Goal: Information Seeking & Learning: Compare options

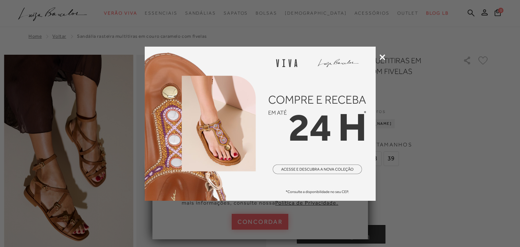
click at [384, 57] on icon at bounding box center [382, 57] width 6 height 6
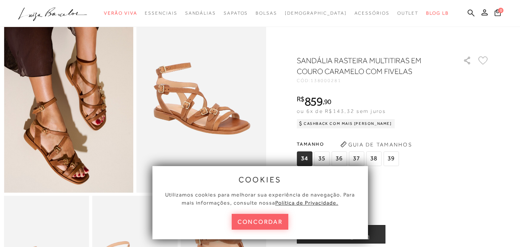
scroll to position [77, 0]
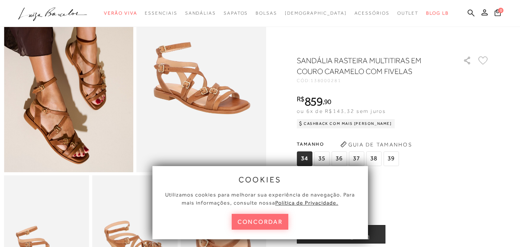
click at [249, 222] on button "concordar" at bounding box center [260, 222] width 57 height 16
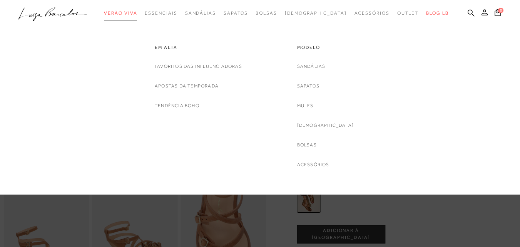
click at [137, 14] on span "Verão Viva" at bounding box center [120, 12] width 33 height 5
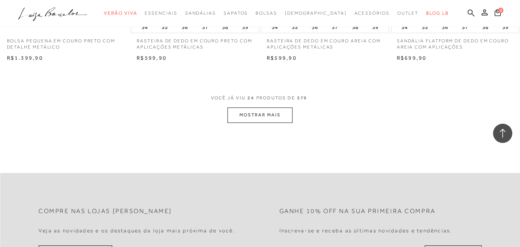
scroll to position [1462, 0]
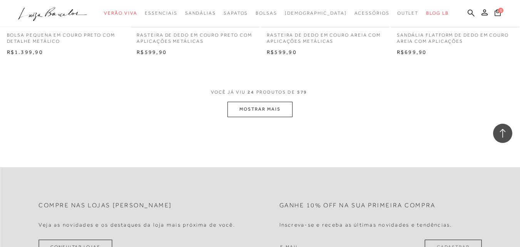
click at [267, 113] on button "MOSTRAR MAIS" at bounding box center [259, 109] width 65 height 15
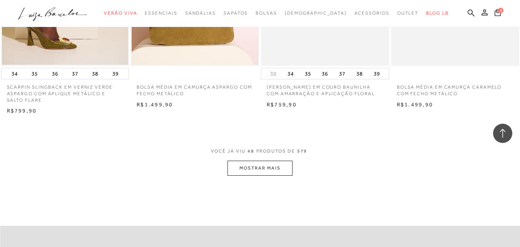
scroll to position [2886, 0]
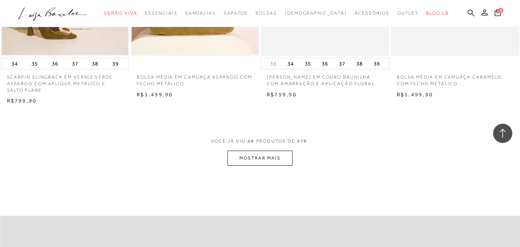
click at [278, 156] on button "MOSTRAR MAIS" at bounding box center [259, 157] width 65 height 15
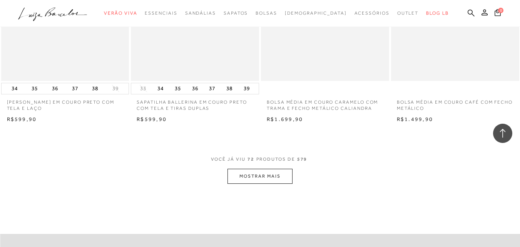
scroll to position [4348, 0]
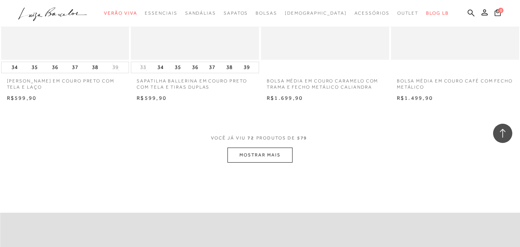
click at [287, 154] on button "MOSTRAR MAIS" at bounding box center [259, 154] width 65 height 15
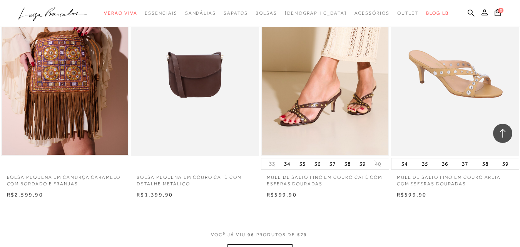
scroll to position [5771, 0]
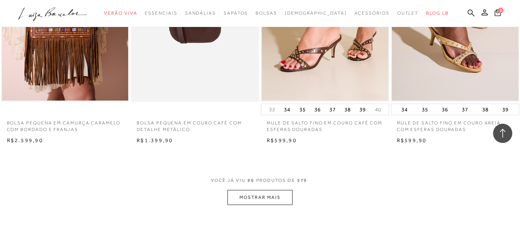
click at [267, 197] on button "MOSTRAR MAIS" at bounding box center [259, 197] width 65 height 15
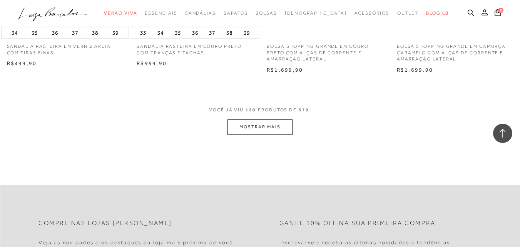
scroll to position [7311, 0]
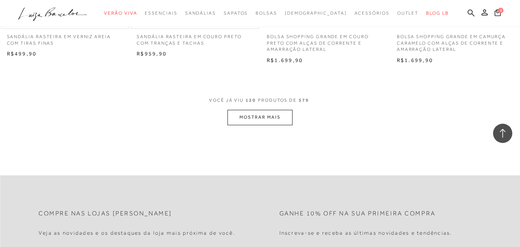
click at [259, 122] on button "MOSTRAR MAIS" at bounding box center [259, 117] width 65 height 15
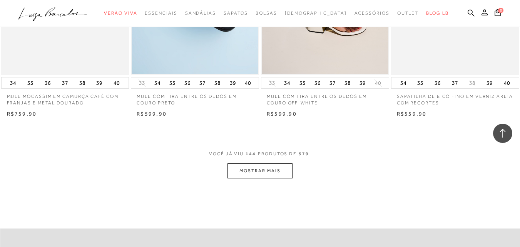
scroll to position [8734, 0]
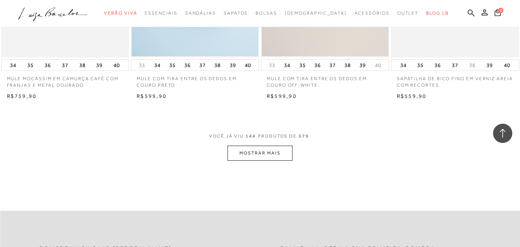
click at [246, 154] on button "MOSTRAR MAIS" at bounding box center [259, 152] width 65 height 15
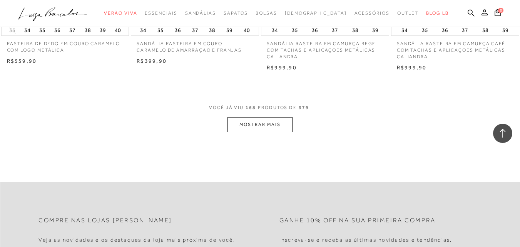
scroll to position [10235, 0]
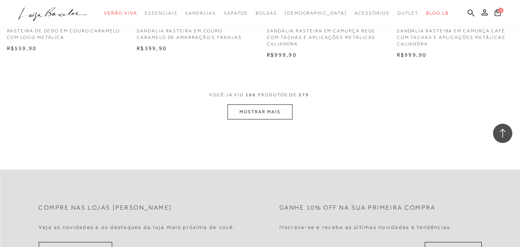
click at [258, 112] on button "MOSTRAR MAIS" at bounding box center [259, 111] width 65 height 15
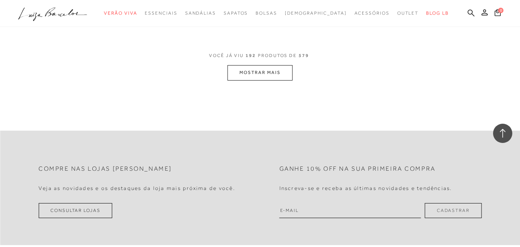
scroll to position [11735, 0]
click at [260, 75] on button "MOSTRAR MAIS" at bounding box center [259, 71] width 65 height 15
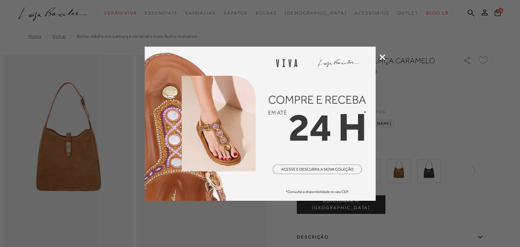
click at [384, 58] on icon at bounding box center [382, 57] width 6 height 6
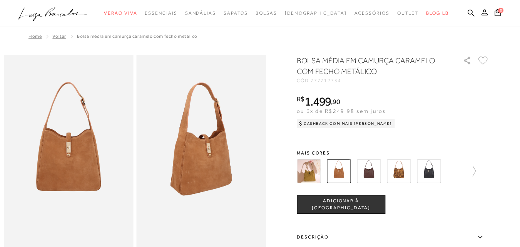
click at [378, 175] on img at bounding box center [369, 171] width 24 height 24
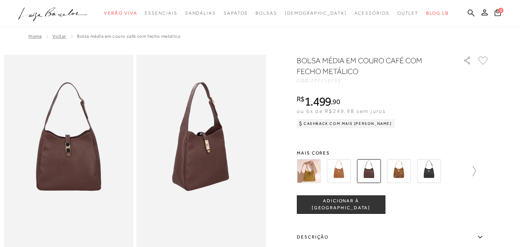
click at [476, 171] on icon at bounding box center [470, 170] width 11 height 11
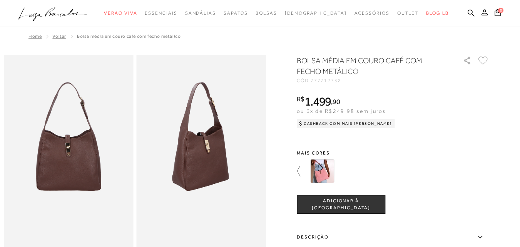
click at [303, 170] on icon at bounding box center [302, 170] width 11 height 11
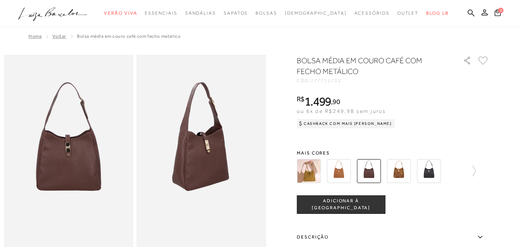
click at [346, 170] on img at bounding box center [339, 171] width 24 height 24
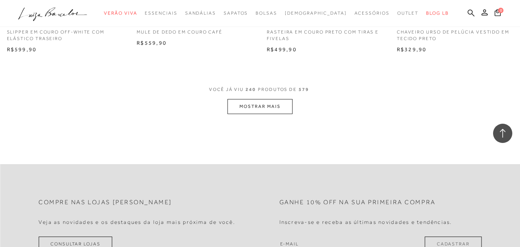
scroll to position [14660, 0]
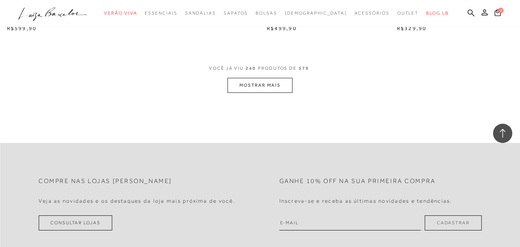
click at [281, 90] on button "MOSTRAR MAIS" at bounding box center [259, 85] width 65 height 15
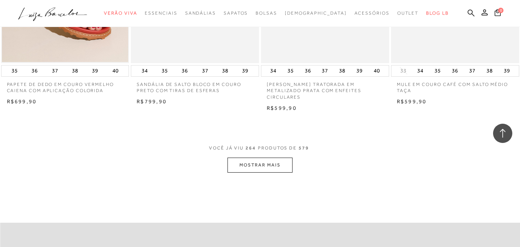
scroll to position [16083, 0]
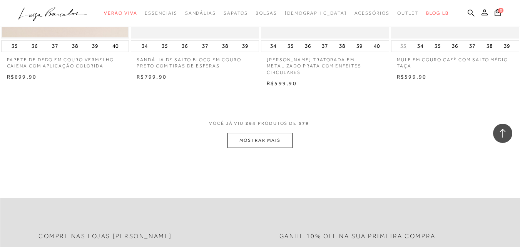
click at [258, 143] on button "MOSTRAR MAIS" at bounding box center [259, 140] width 65 height 15
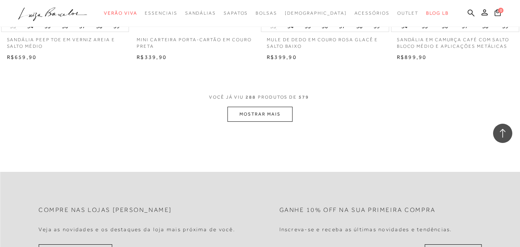
scroll to position [17584, 0]
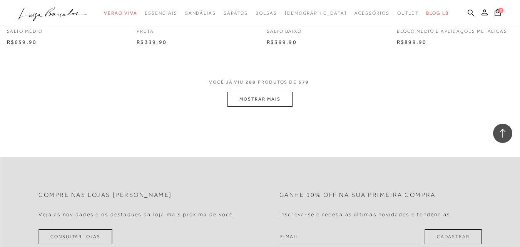
click at [261, 99] on button "MOSTRAR MAIS" at bounding box center [259, 99] width 65 height 15
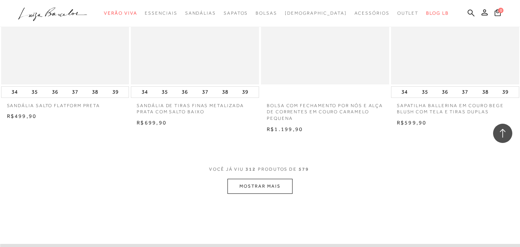
scroll to position [19046, 0]
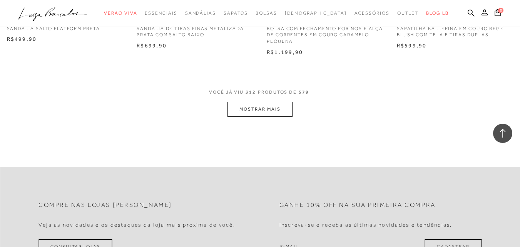
click at [269, 117] on button "MOSTRAR MAIS" at bounding box center [259, 109] width 65 height 15
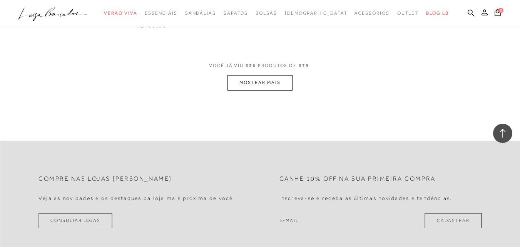
scroll to position [20546, 0]
click at [275, 88] on button "MOSTRAR MAIS" at bounding box center [259, 80] width 65 height 15
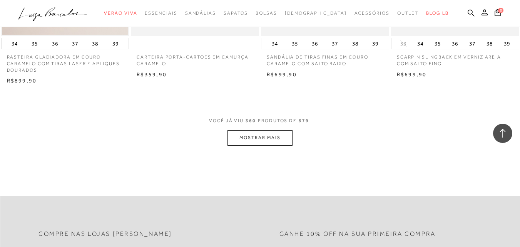
scroll to position [21970, 0]
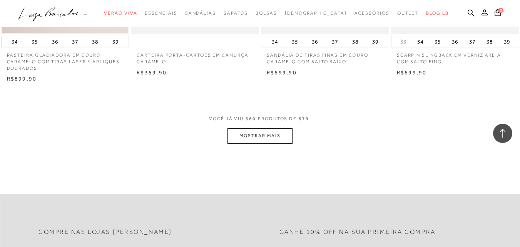
click at [240, 143] on button "MOSTRAR MAIS" at bounding box center [259, 135] width 65 height 15
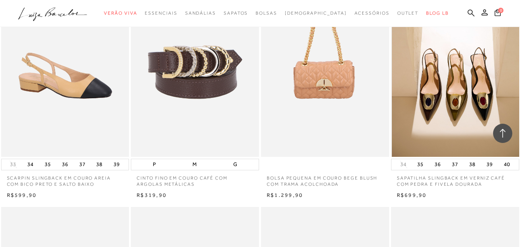
scroll to position [22817, 0]
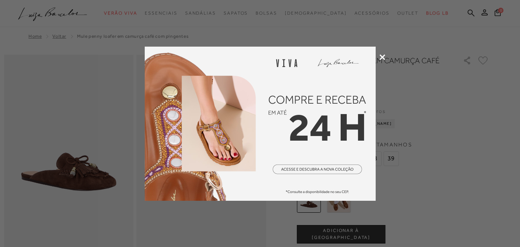
click at [385, 55] on div at bounding box center [260, 123] width 520 height 247
click at [384, 58] on icon at bounding box center [382, 57] width 6 height 6
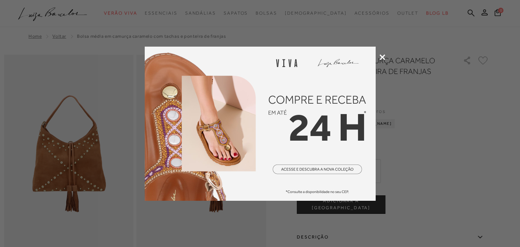
click at [382, 57] on icon at bounding box center [382, 57] width 6 height 6
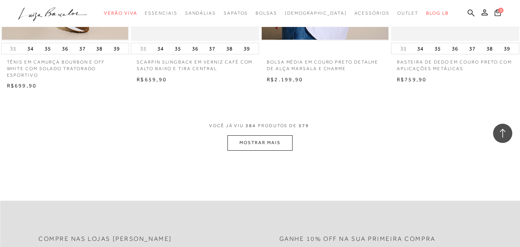
scroll to position [23471, 0]
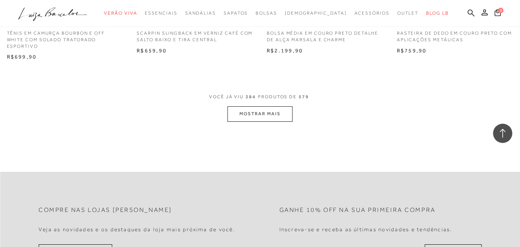
click at [264, 121] on button "MOSTRAR MAIS" at bounding box center [259, 113] width 65 height 15
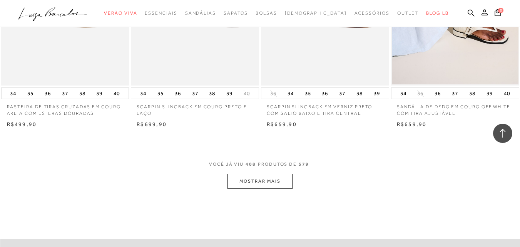
scroll to position [24894, 0]
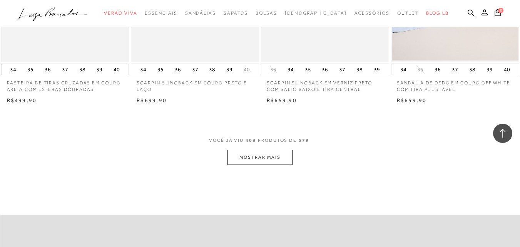
click at [258, 165] on button "MOSTRAR MAIS" at bounding box center [259, 157] width 65 height 15
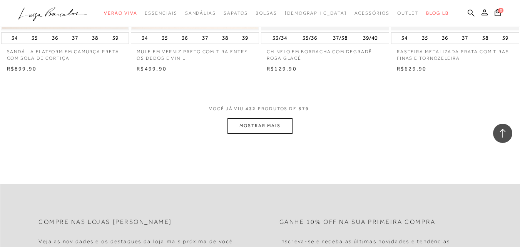
scroll to position [26395, 0]
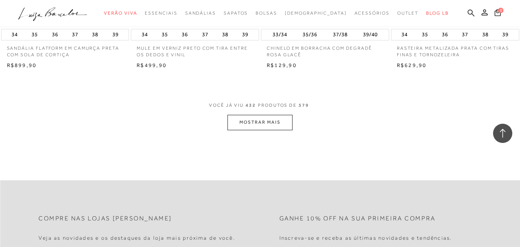
click at [254, 130] on button "MOSTRAR MAIS" at bounding box center [259, 122] width 65 height 15
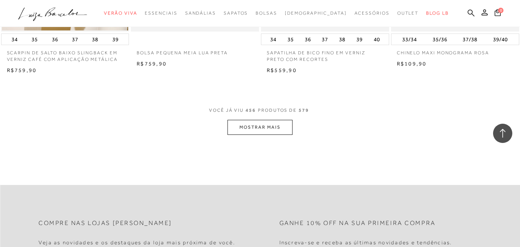
scroll to position [27857, 0]
click at [266, 134] on button "MOSTRAR MAIS" at bounding box center [259, 126] width 65 height 15
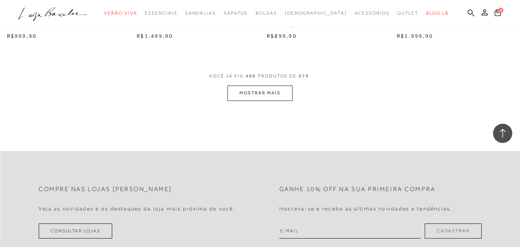
scroll to position [29358, 0]
click at [275, 98] on button "MOSTRAR MAIS" at bounding box center [259, 90] width 65 height 15
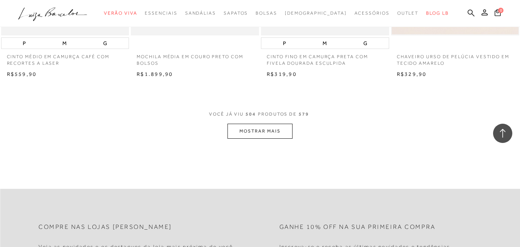
scroll to position [30781, 0]
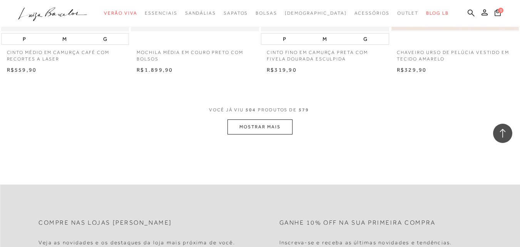
click at [280, 133] on button "MOSTRAR MAIS" at bounding box center [259, 126] width 65 height 15
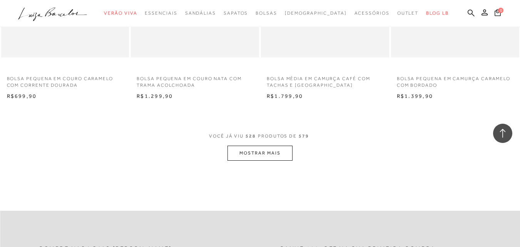
scroll to position [32243, 0]
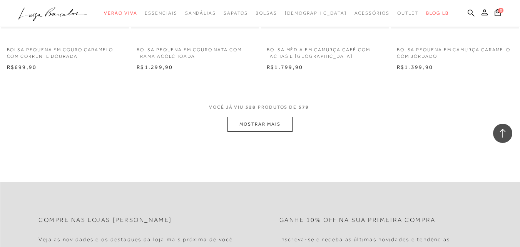
click at [279, 131] on button "MOSTRAR MAIS" at bounding box center [259, 124] width 65 height 15
